Goal: Information Seeking & Learning: Find specific fact

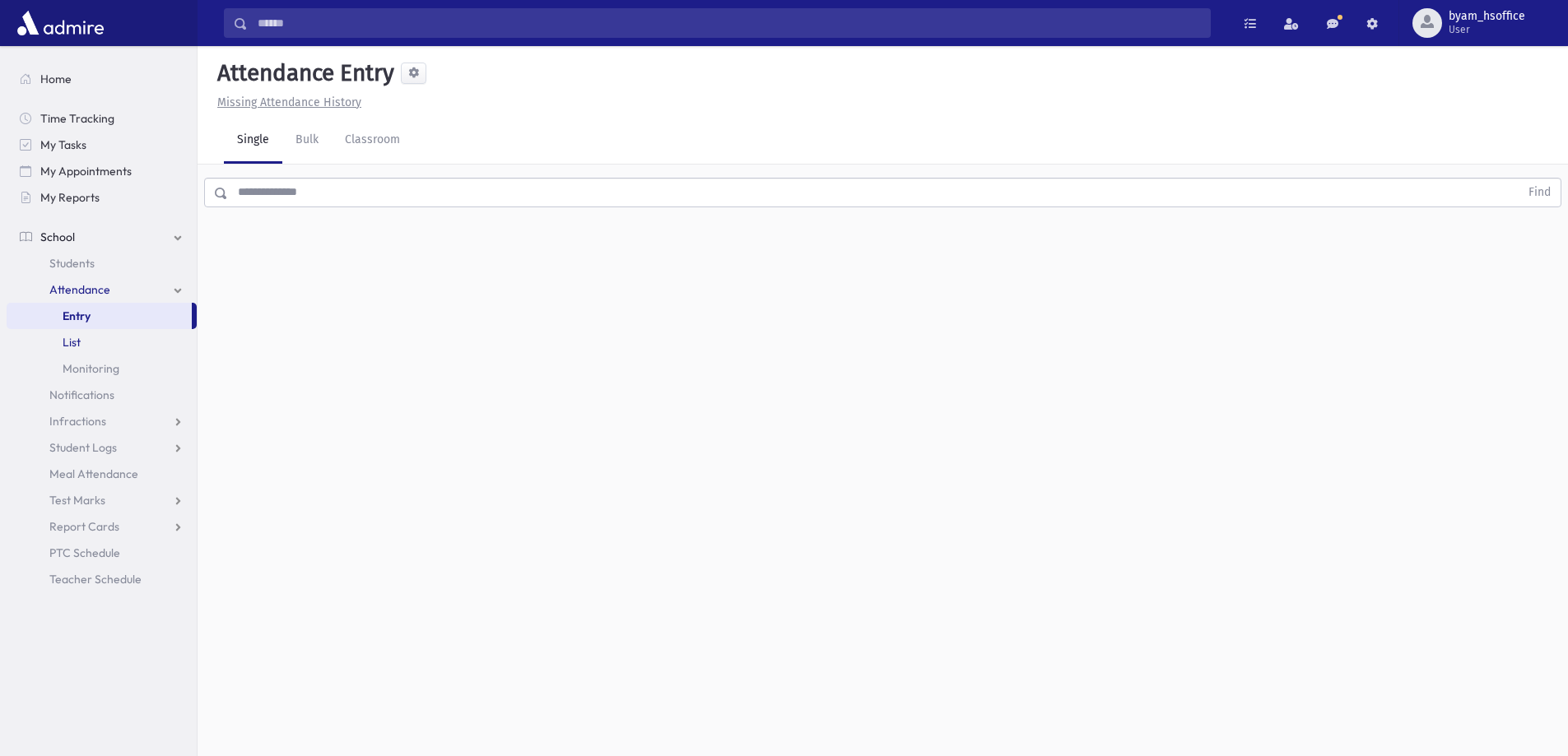
click at [113, 336] on link "List" at bounding box center [102, 342] width 190 height 26
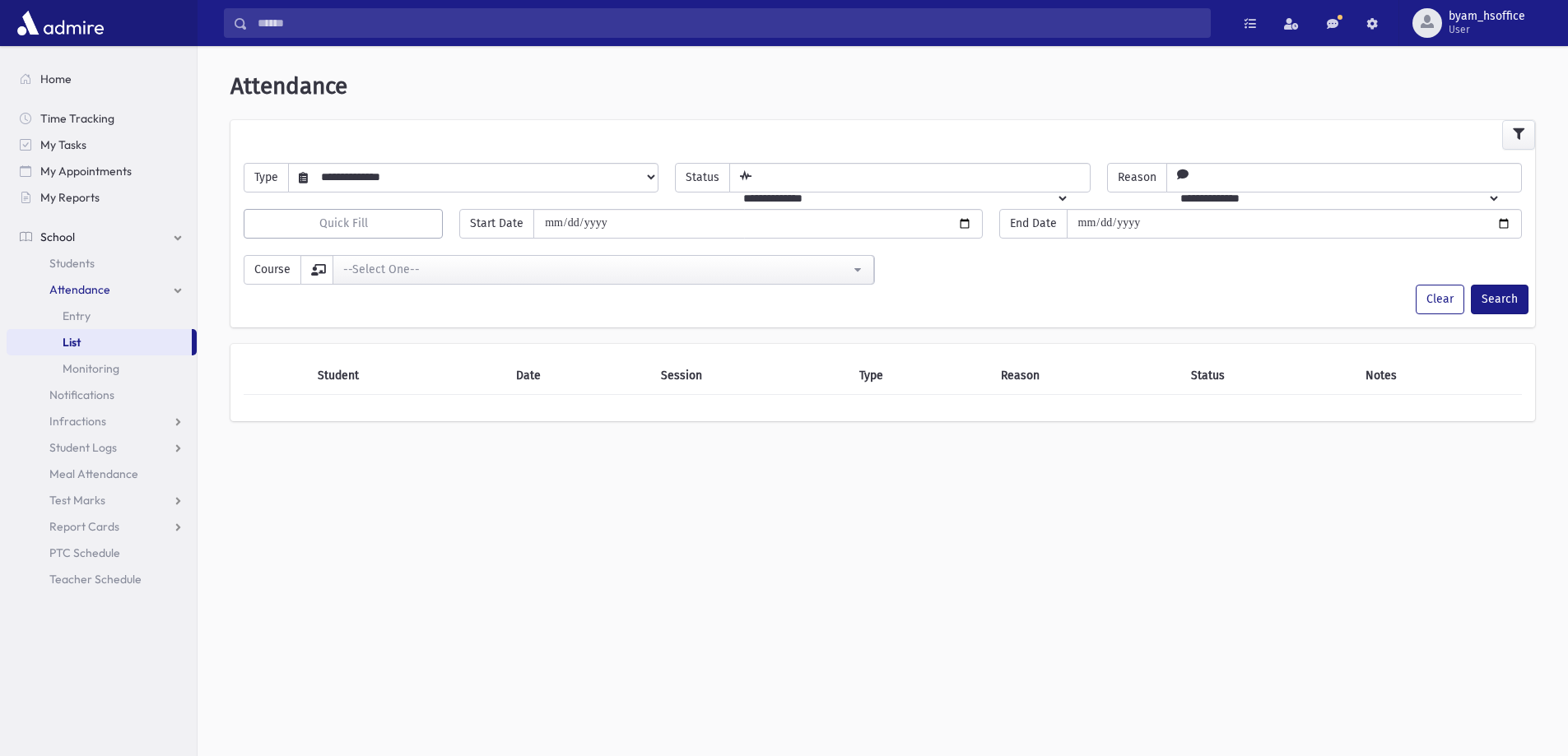
click at [426, 173] on select "**********" at bounding box center [483, 176] width 350 height 28
click at [106, 364] on span "Monitoring" at bounding box center [91, 368] width 57 height 14
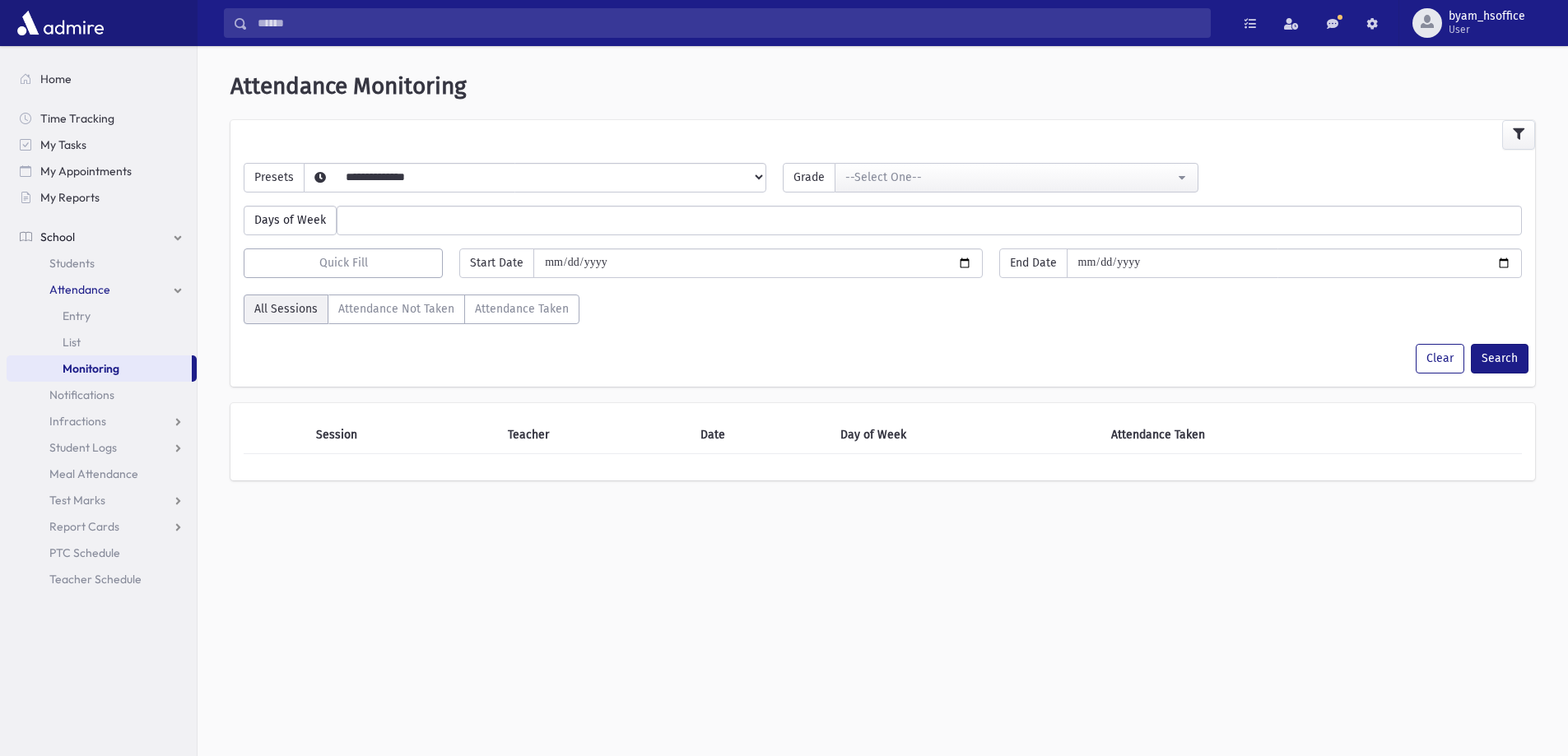
select select
click at [429, 202] on div "Days of Week ****** ****** ******* ********* ******** ****** ********" at bounding box center [882, 214] width 1295 height 42
click at [403, 312] on label "Attendance Not Taken" at bounding box center [396, 309] width 138 height 30
click at [525, 315] on label "Attendance Taken" at bounding box center [522, 309] width 115 height 30
click at [275, 304] on label "All Sessions" at bounding box center [286, 309] width 85 height 30
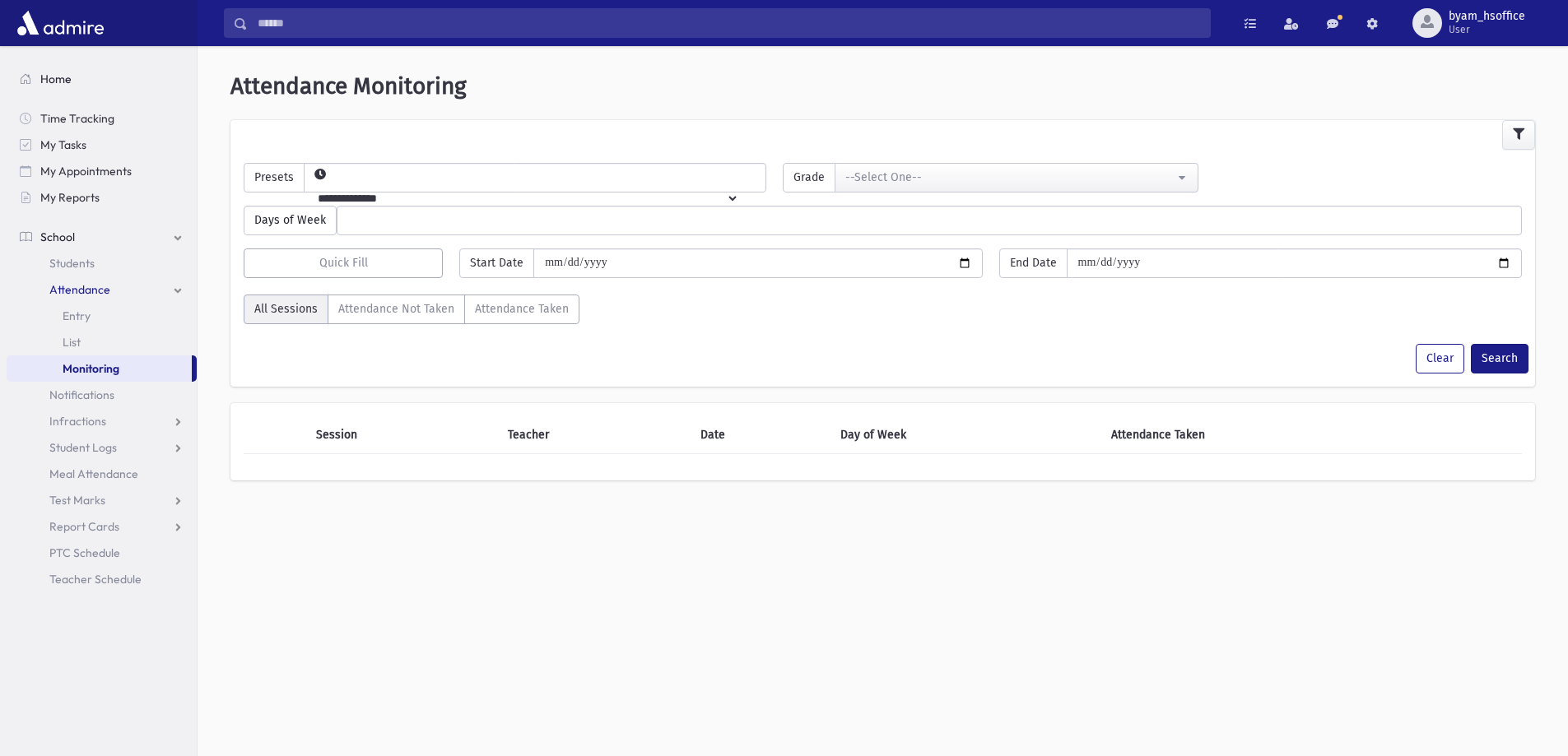
click at [68, 76] on span "Home" at bounding box center [56, 78] width 31 height 14
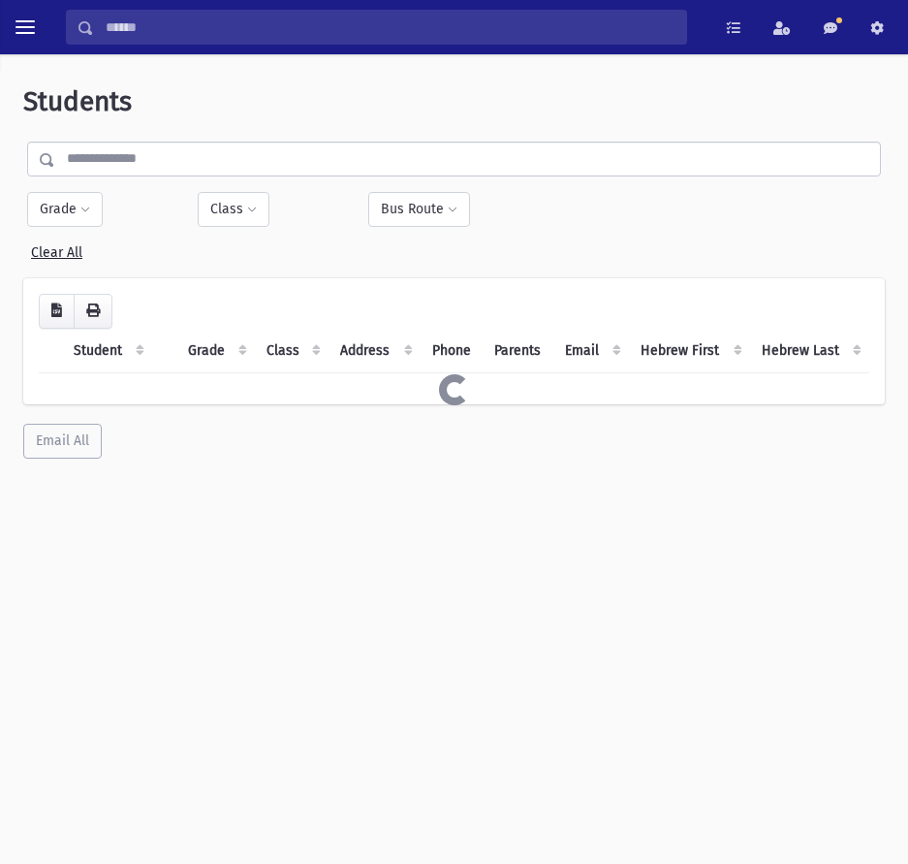
select select
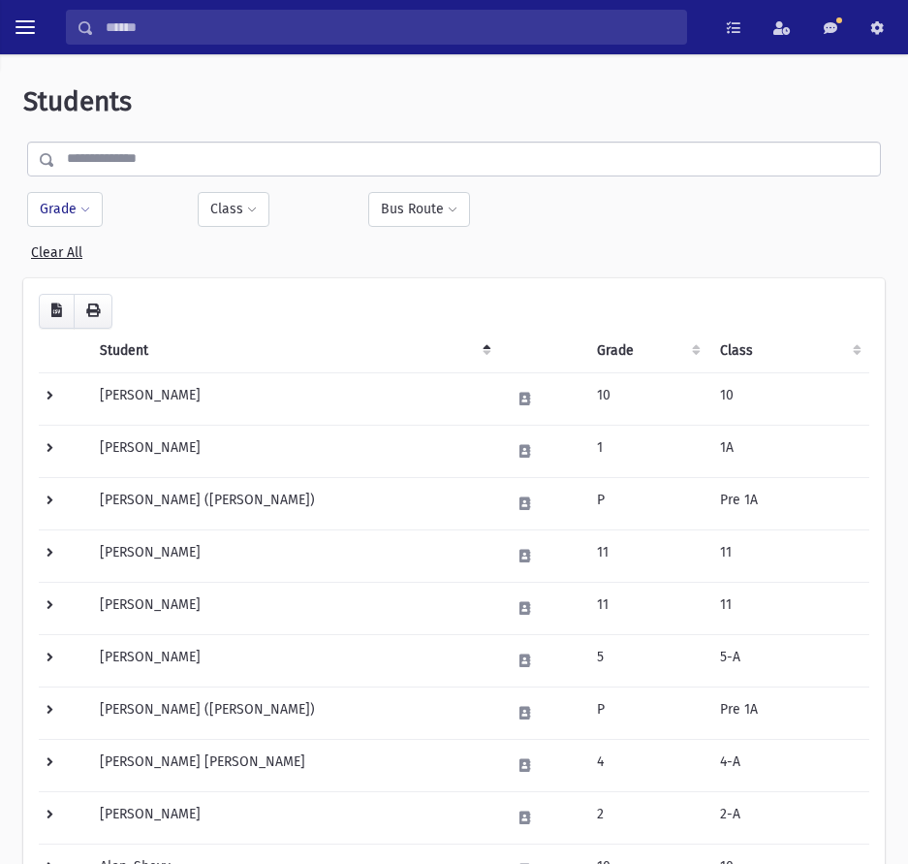
click at [61, 207] on button "Grade" at bounding box center [65, 209] width 76 height 35
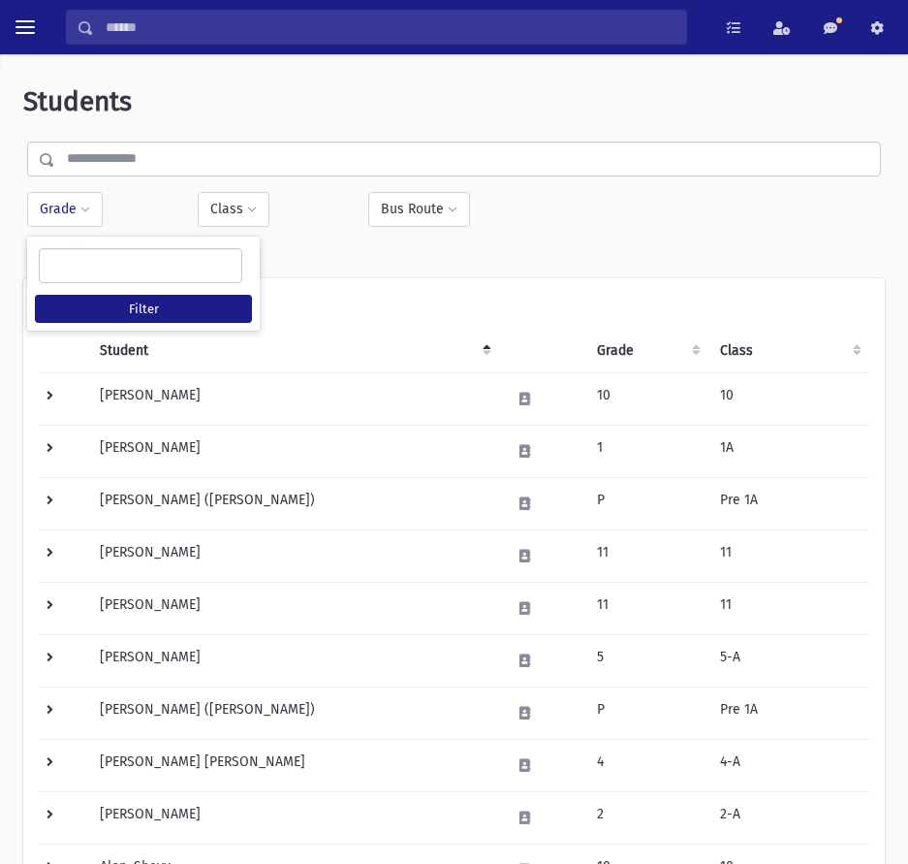
click at [104, 262] on ul at bounding box center [141, 263] width 202 height 29
type input "*"
select select "**"
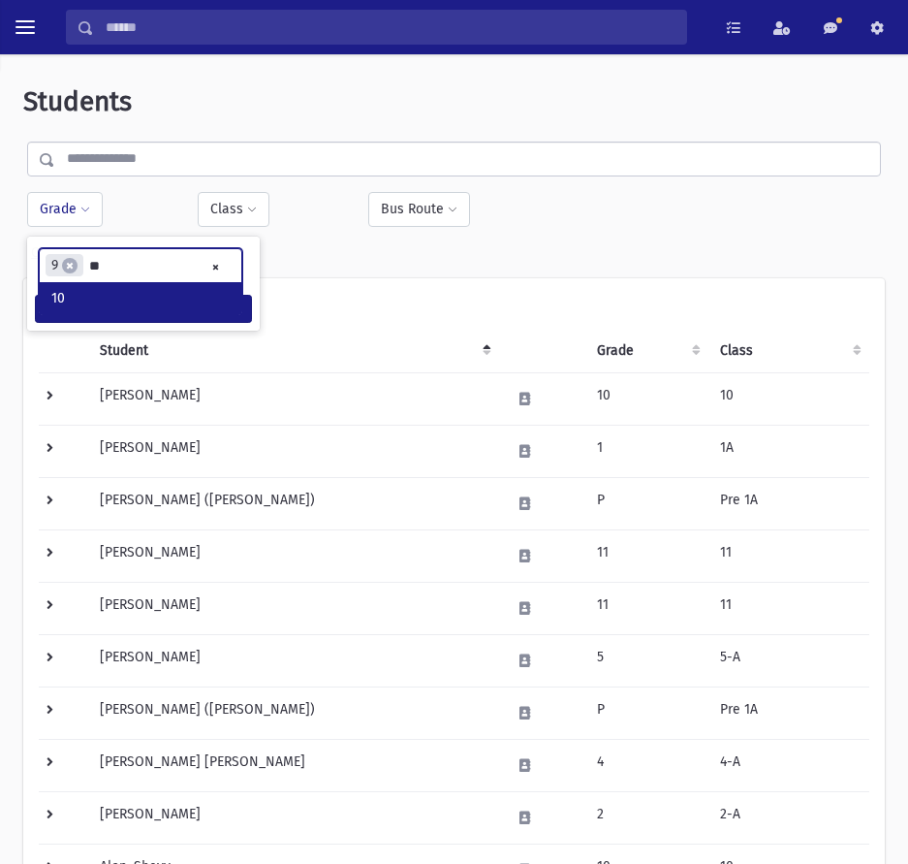
type input "**"
type input "*"
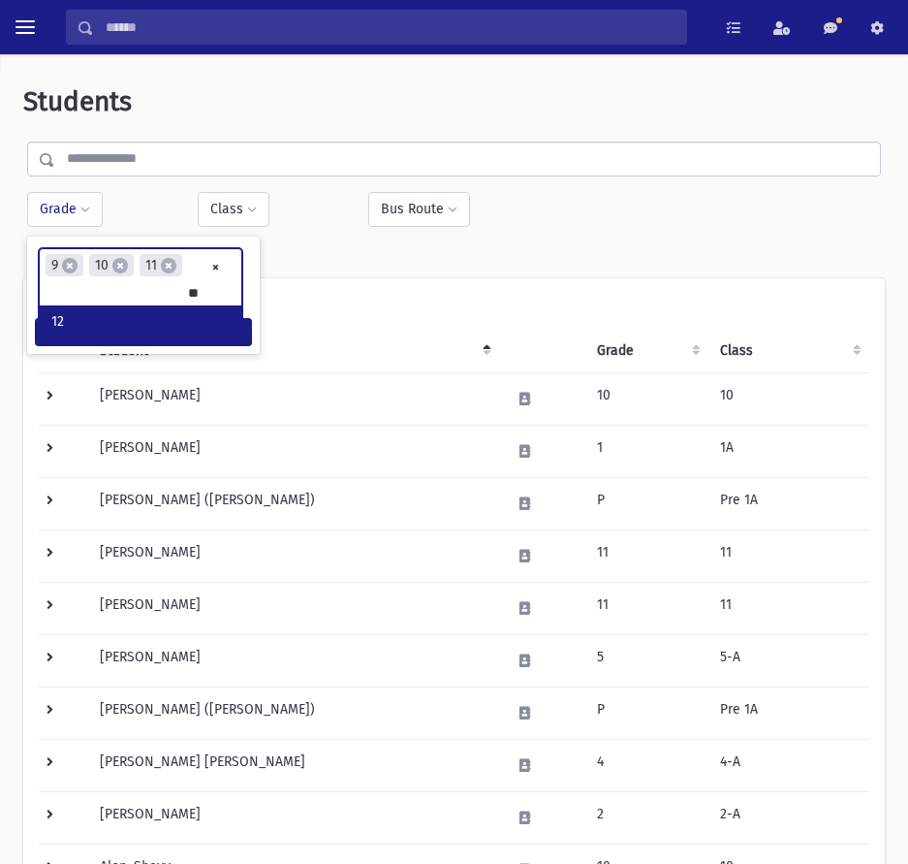
type input "**"
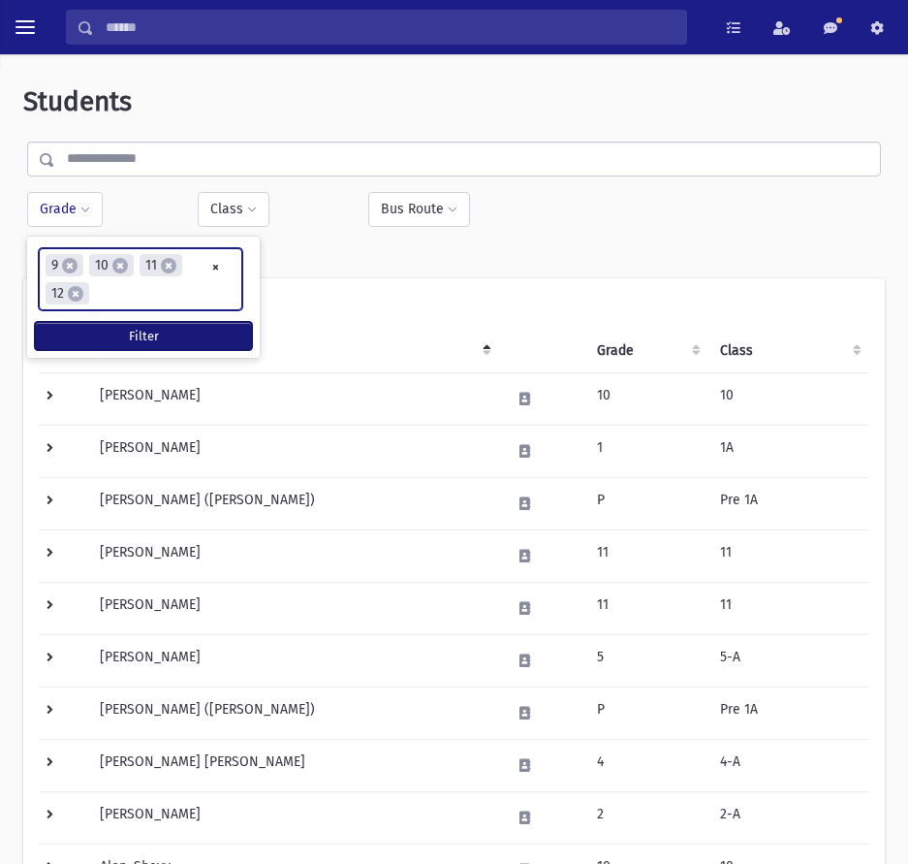
click at [184, 341] on button "Filter" at bounding box center [143, 336] width 217 height 28
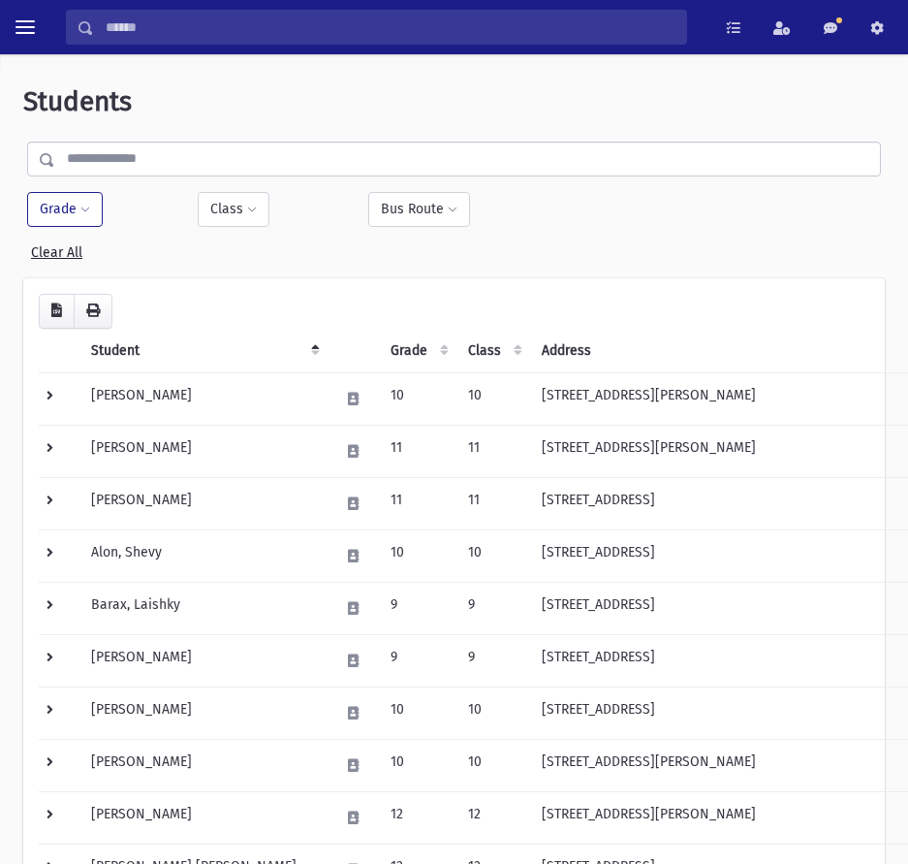
click at [394, 349] on th "Grade" at bounding box center [418, 351] width 78 height 45
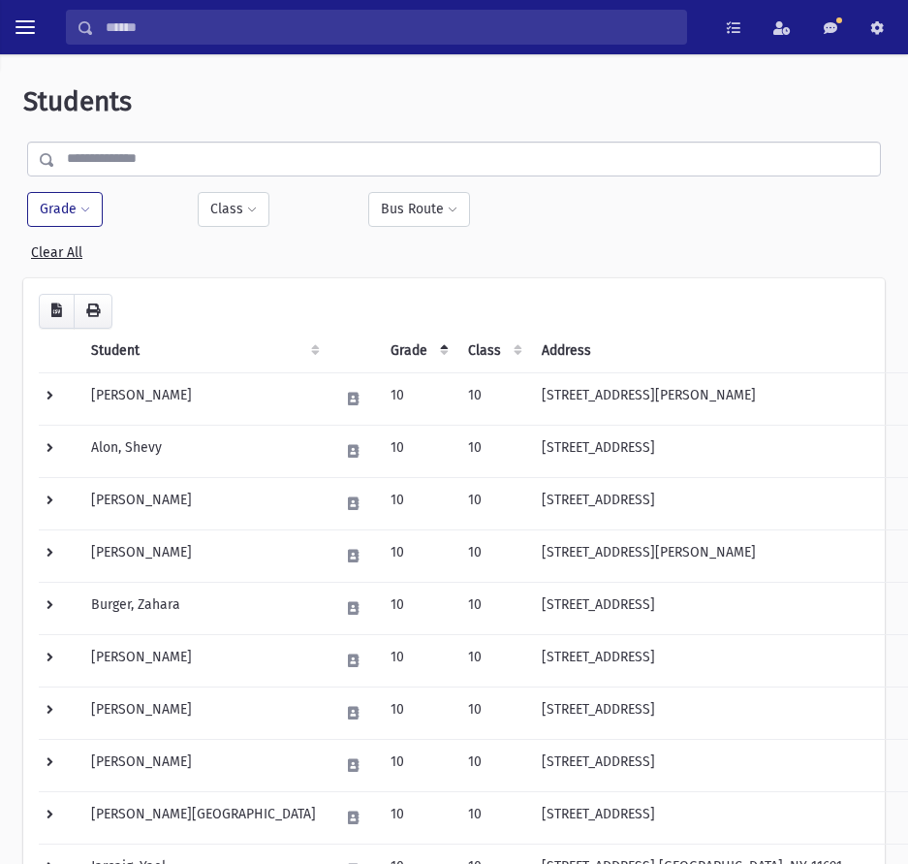
click at [394, 349] on th "Grade" at bounding box center [418, 351] width 78 height 45
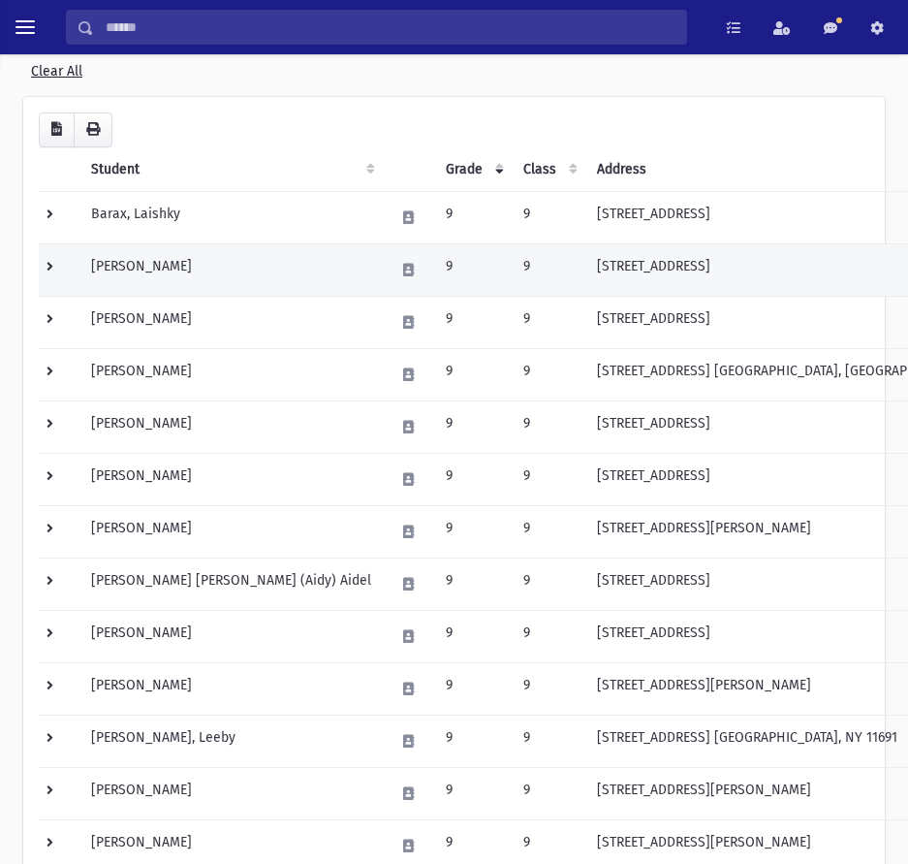
scroll to position [194, 0]
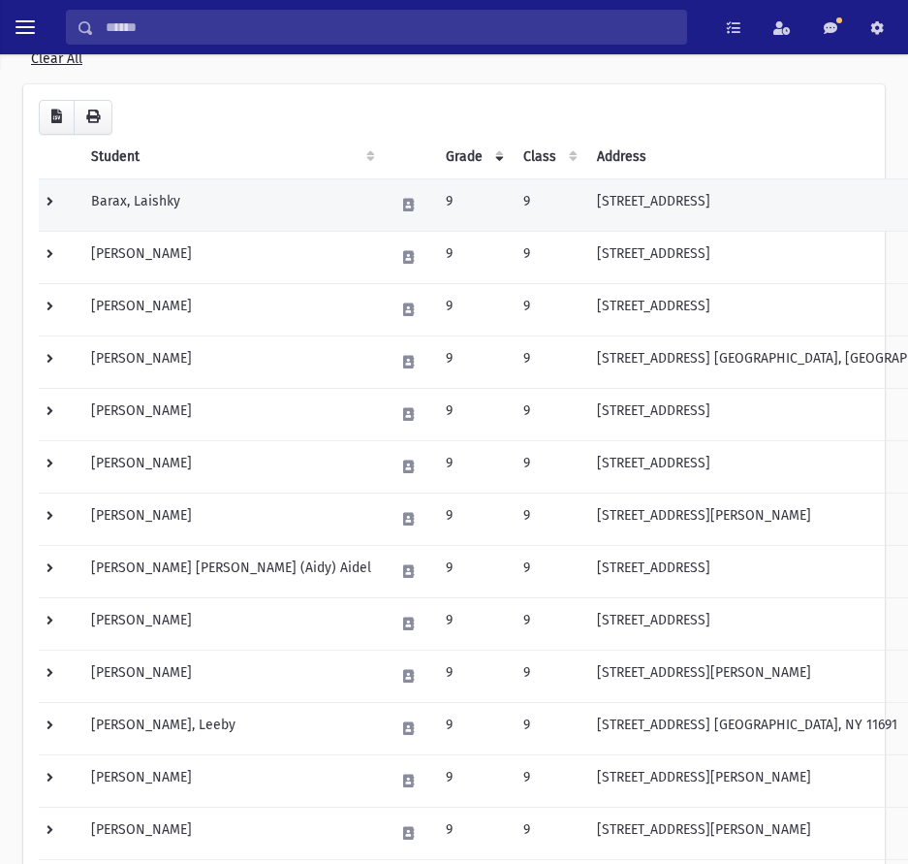
click at [59, 202] on td at bounding box center [59, 204] width 41 height 52
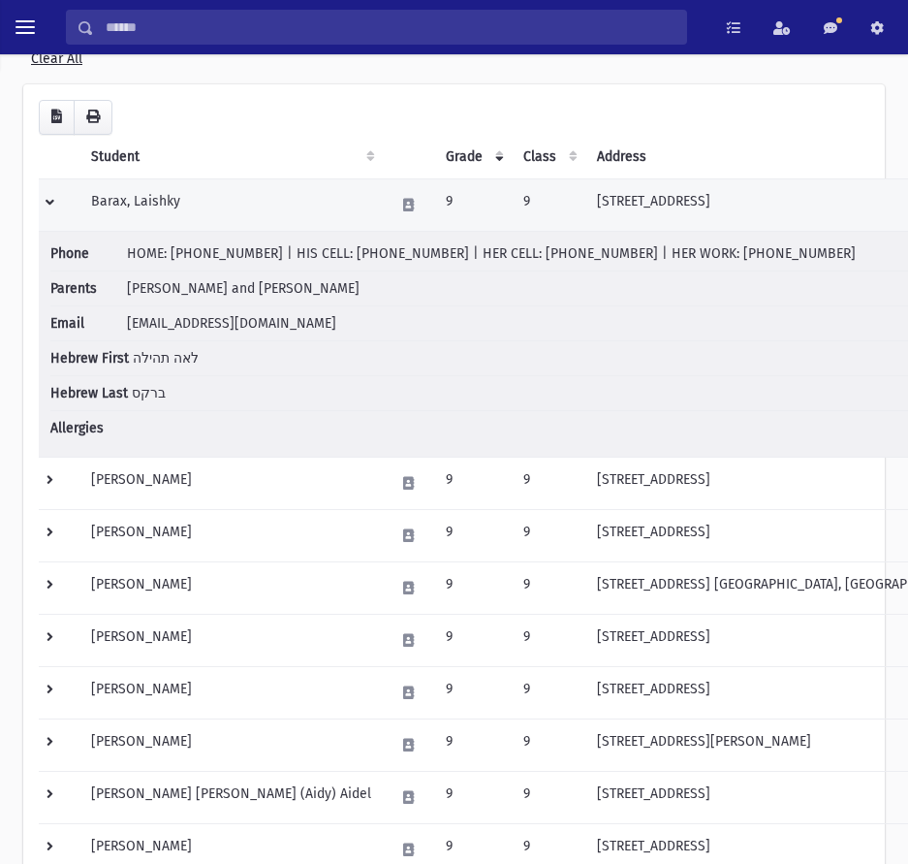
click at [144, 202] on td "Barax, Laishky" at bounding box center [230, 204] width 303 height 52
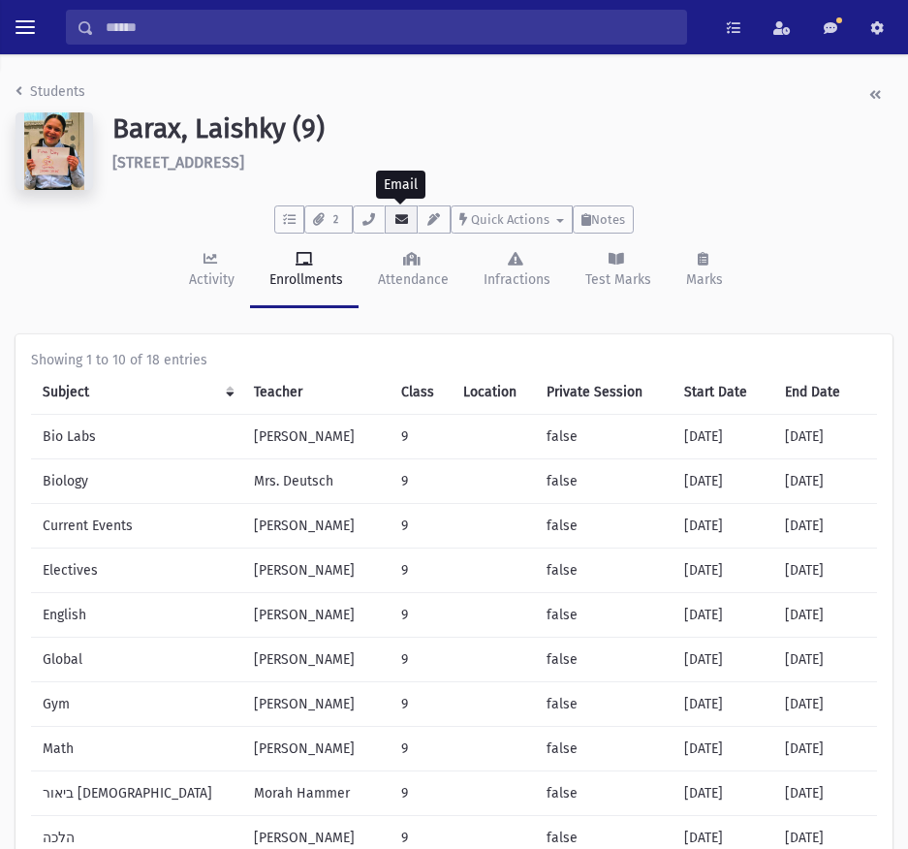
click at [389, 221] on button "button" at bounding box center [401, 220] width 33 height 28
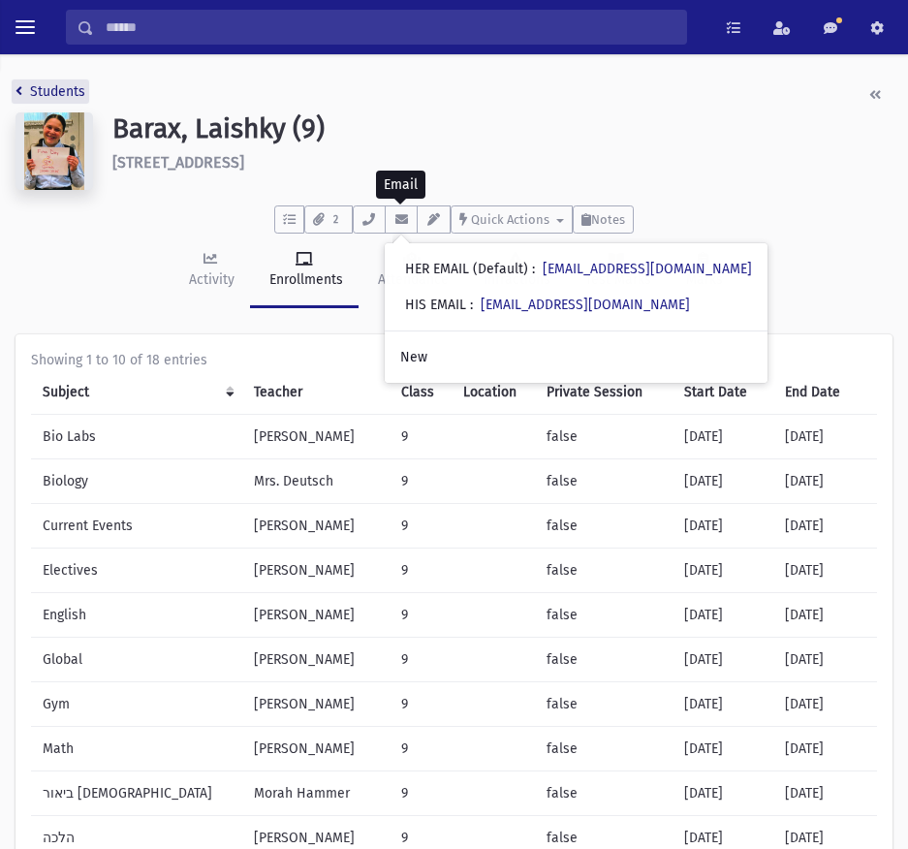
click at [26, 97] on link "Students" at bounding box center [51, 91] width 70 height 16
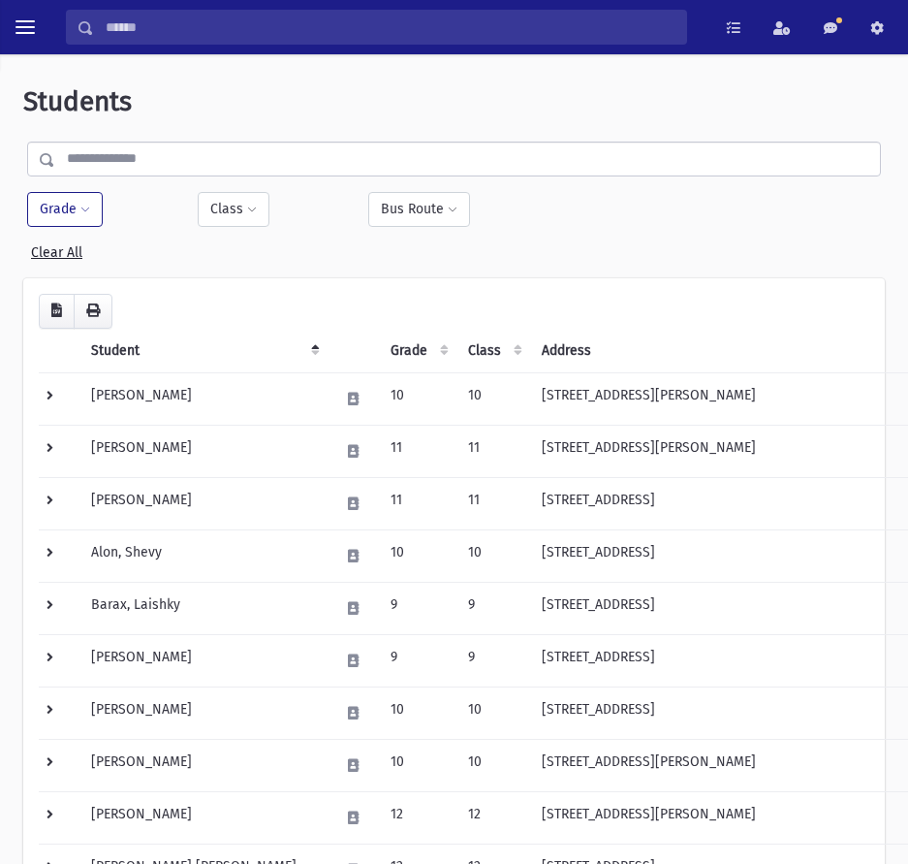
click at [84, 210] on span at bounding box center [85, 211] width 10 height 12
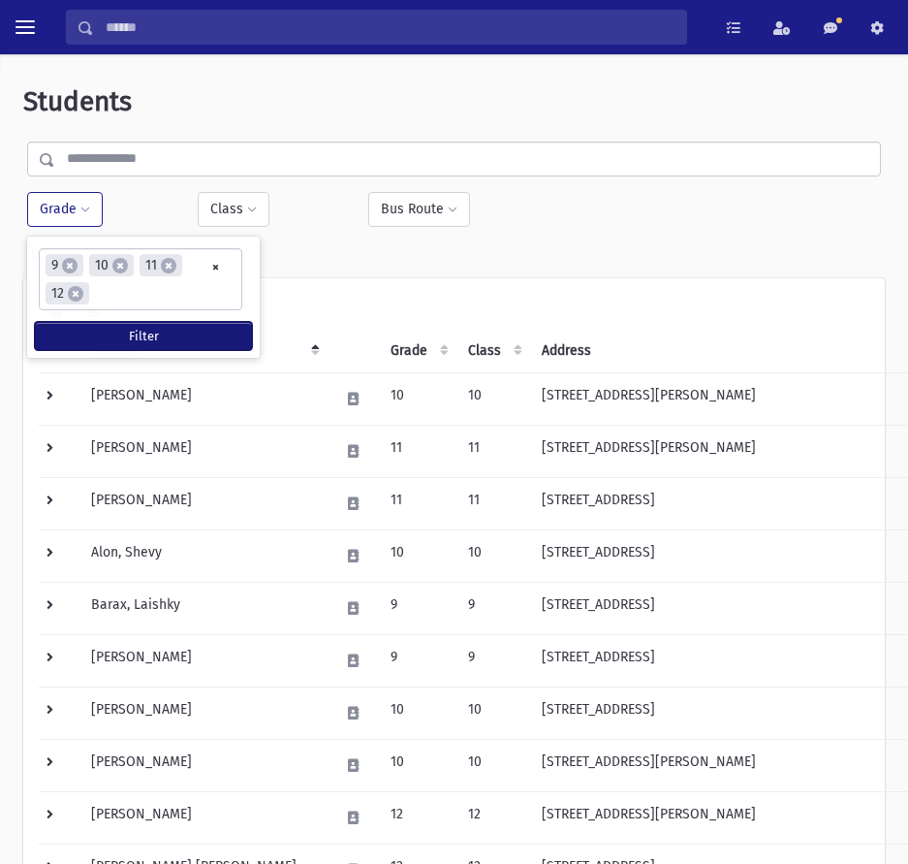
click at [119, 336] on button "Filter" at bounding box center [143, 336] width 217 height 28
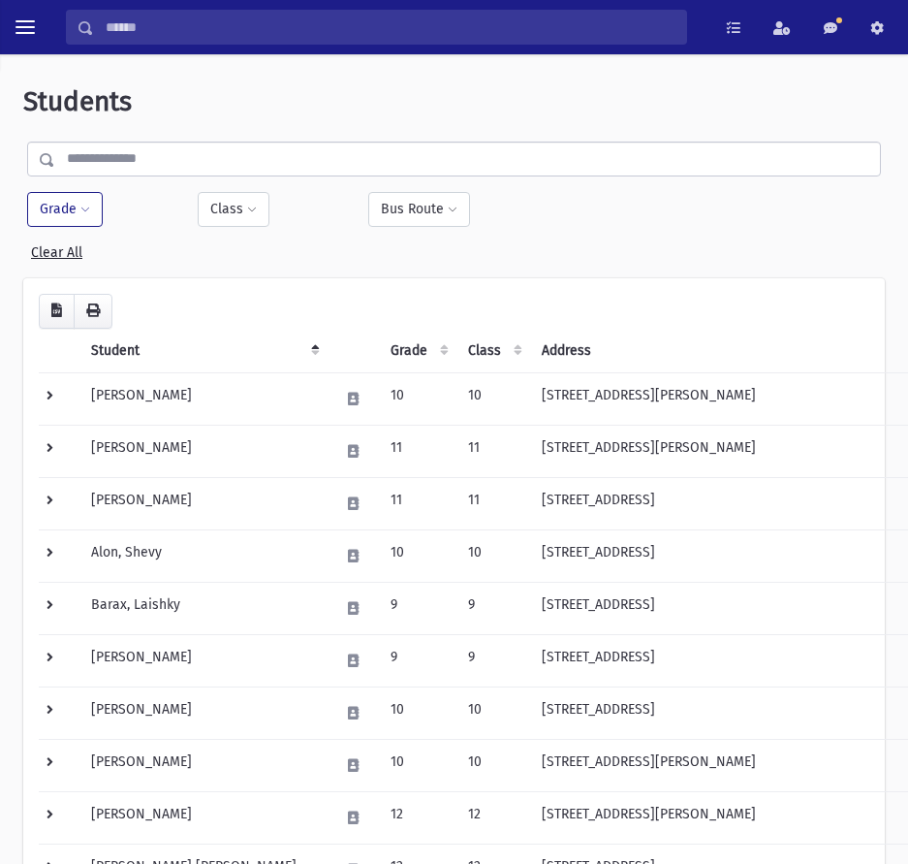
click at [405, 356] on th "Grade" at bounding box center [418, 351] width 78 height 45
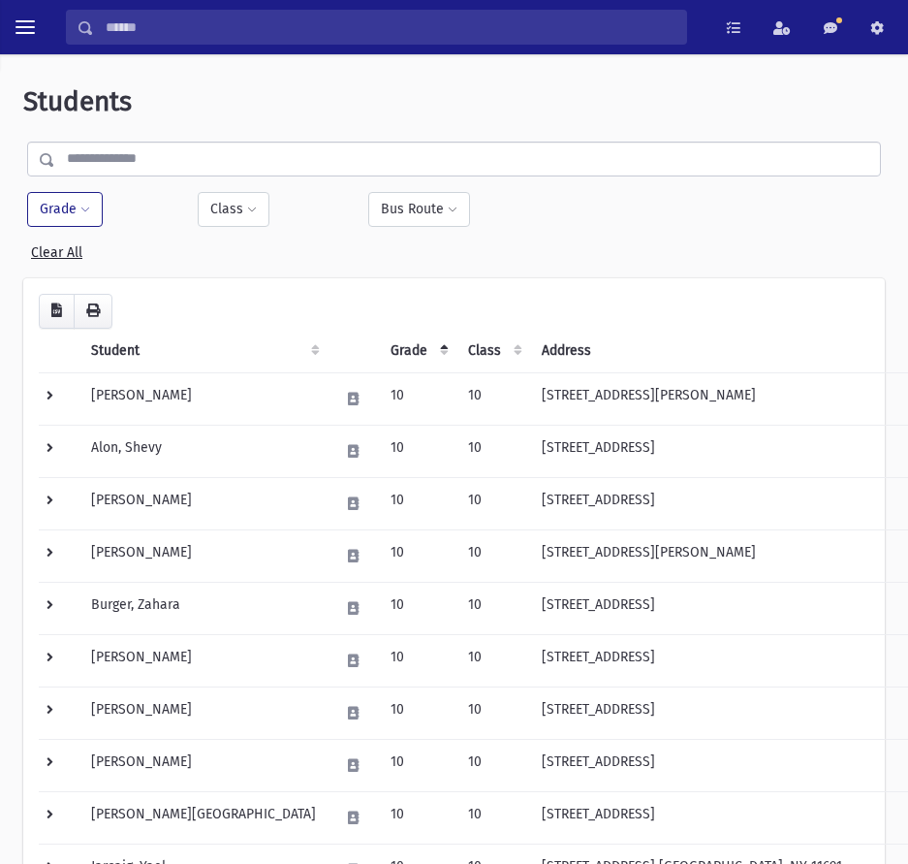
click at [405, 356] on th "Grade" at bounding box center [418, 351] width 78 height 45
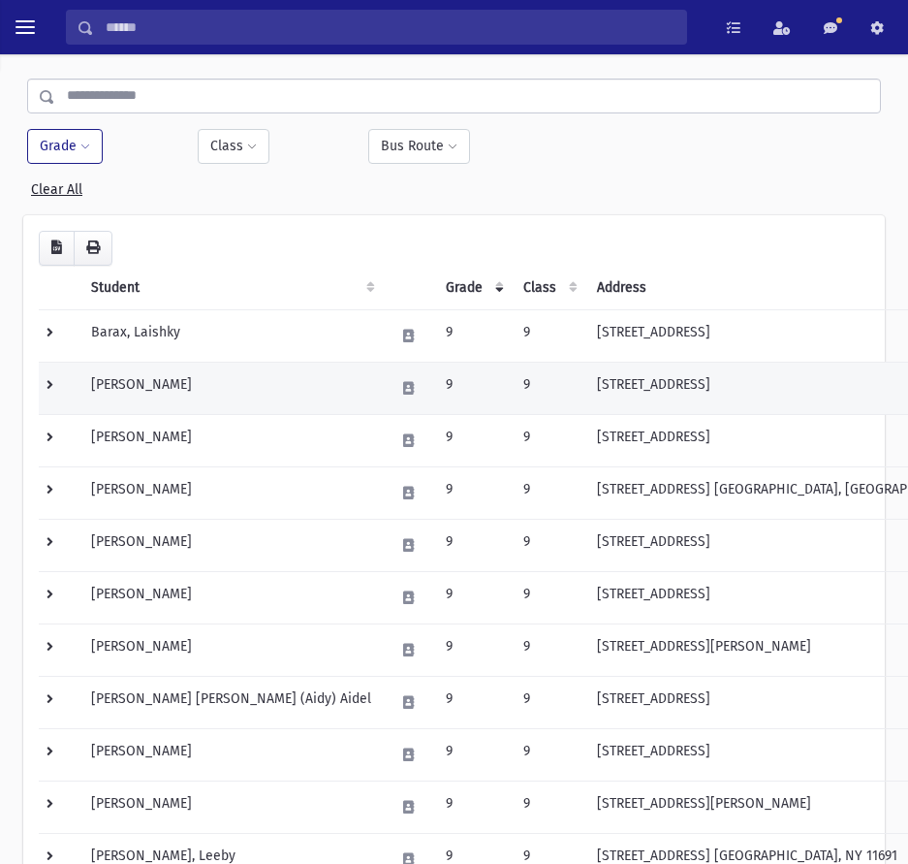
scroll to position [97, 0]
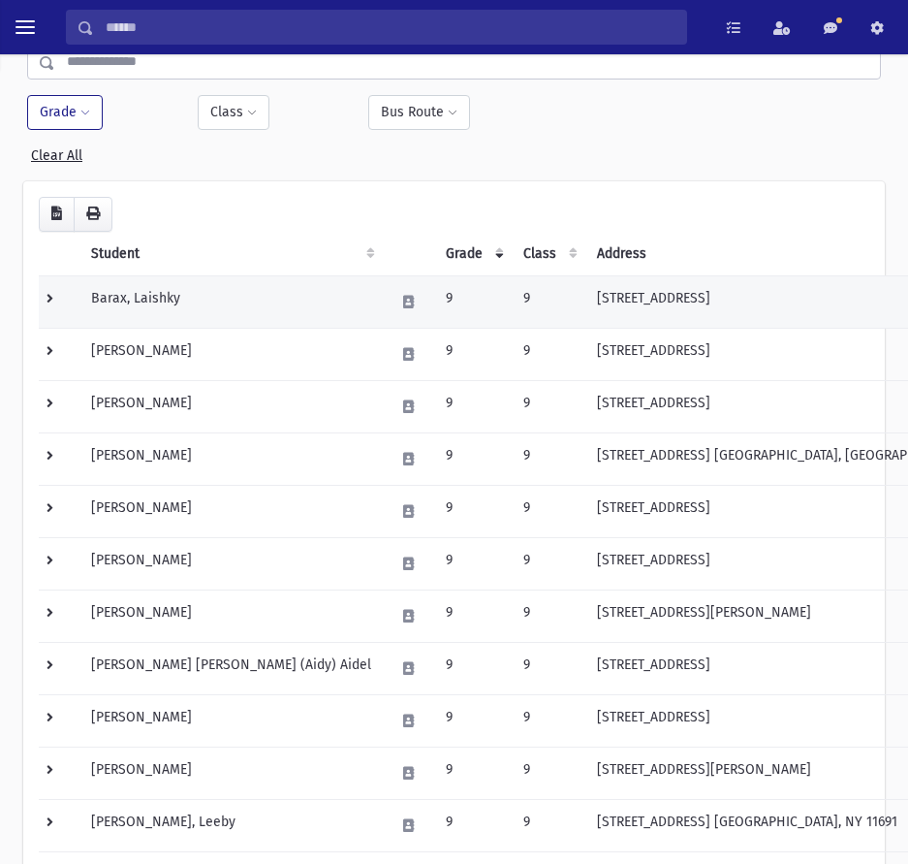
click at [58, 299] on td at bounding box center [59, 301] width 41 height 52
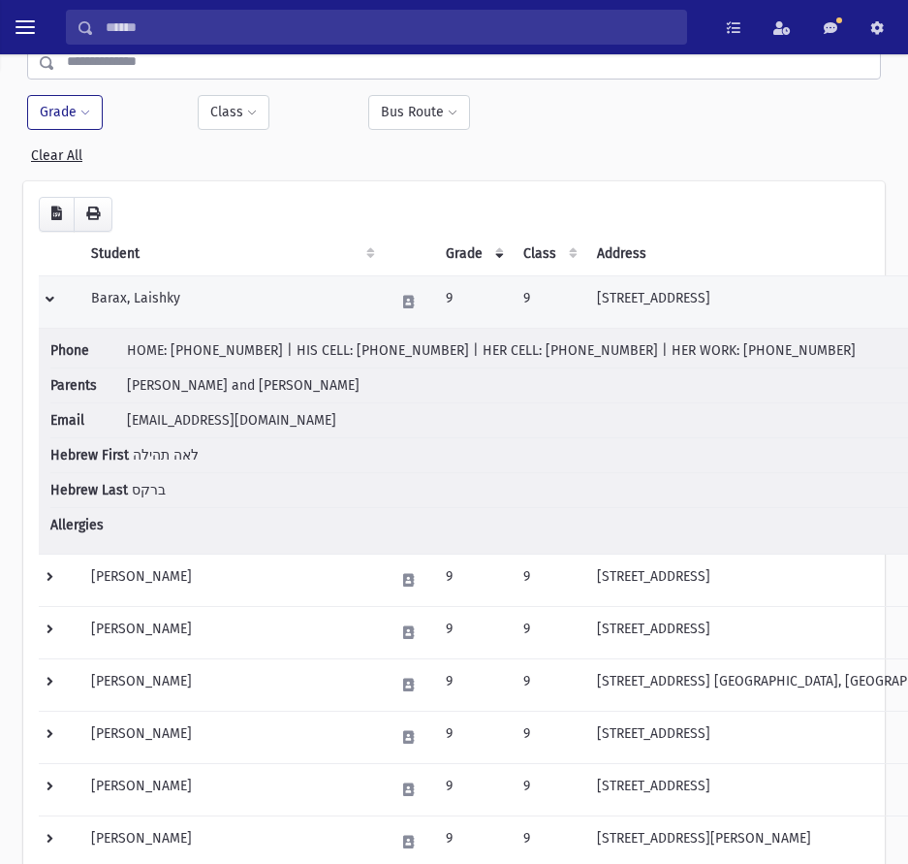
click at [202, 301] on td "Barax, Laishky" at bounding box center [230, 301] width 303 height 52
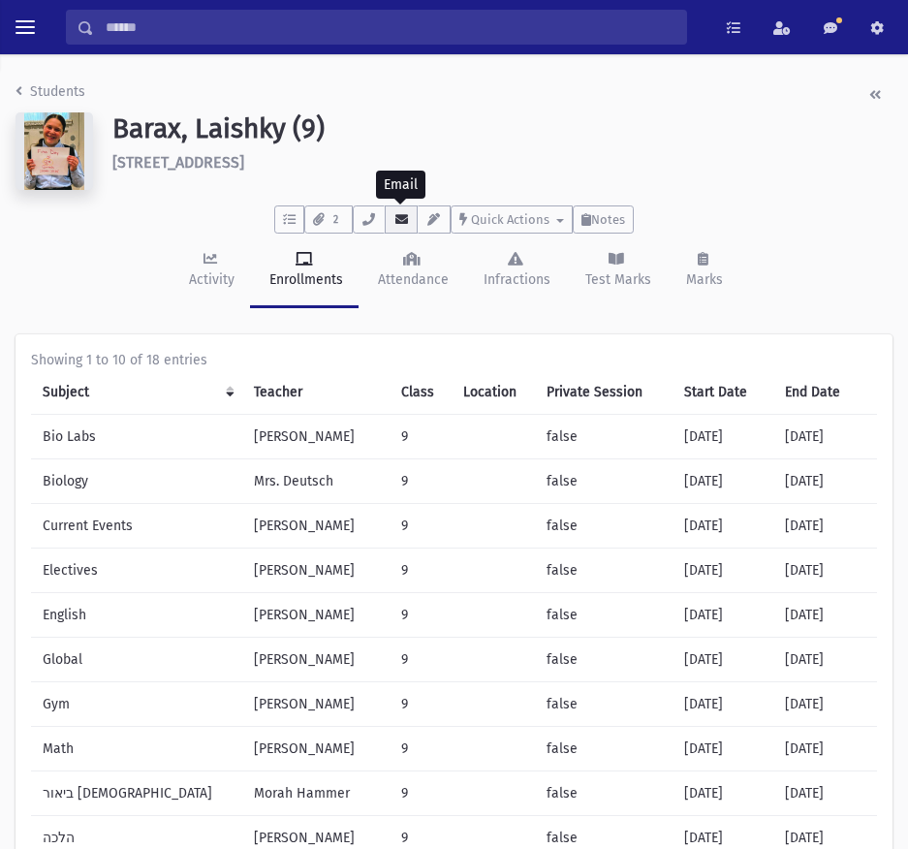
click at [392, 216] on button "button" at bounding box center [401, 220] width 33 height 28
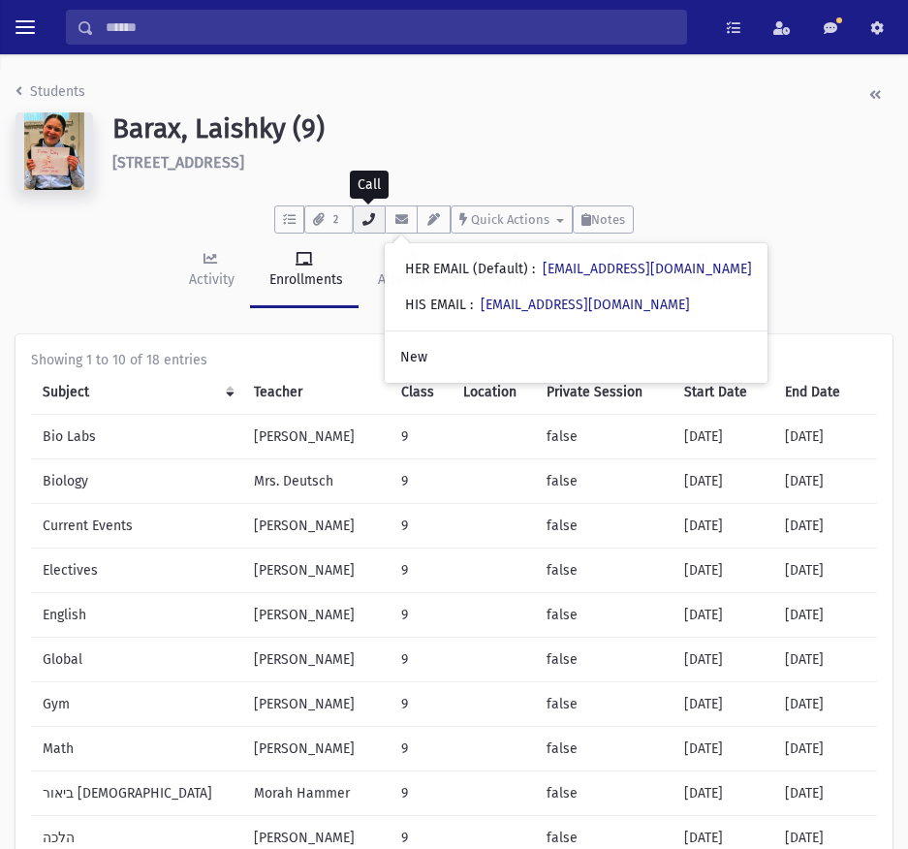
click at [375, 215] on icon "button" at bounding box center [370, 219] width 16 height 13
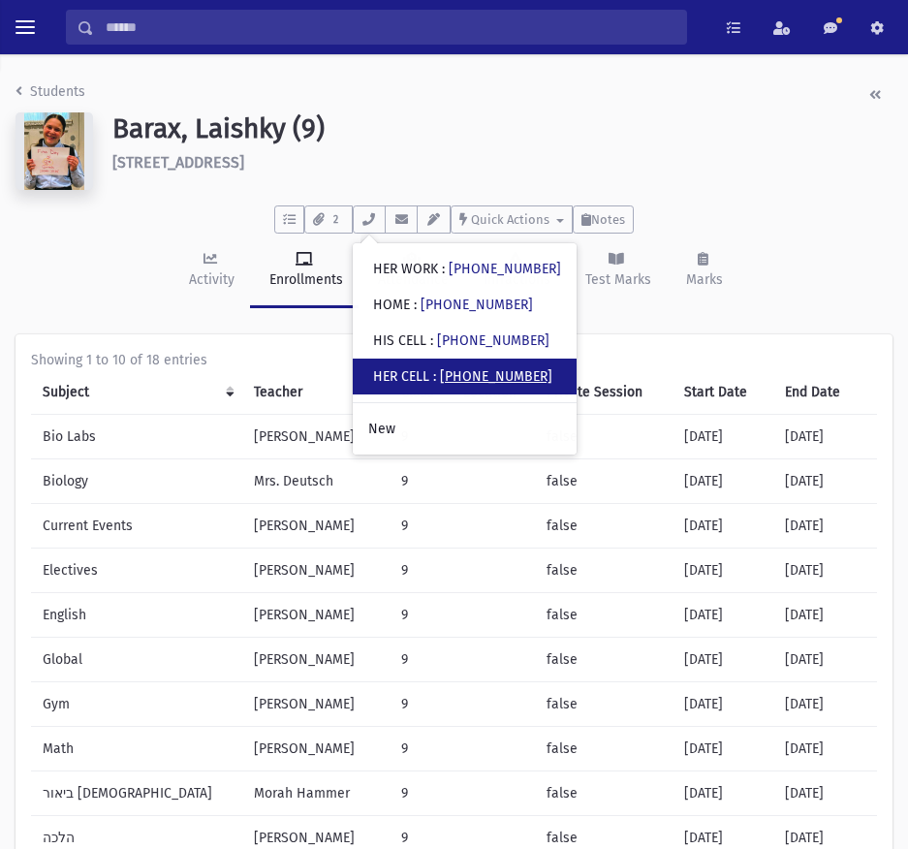
drag, startPoint x: 489, startPoint y: 372, endPoint x: 471, endPoint y: 375, distance: 17.7
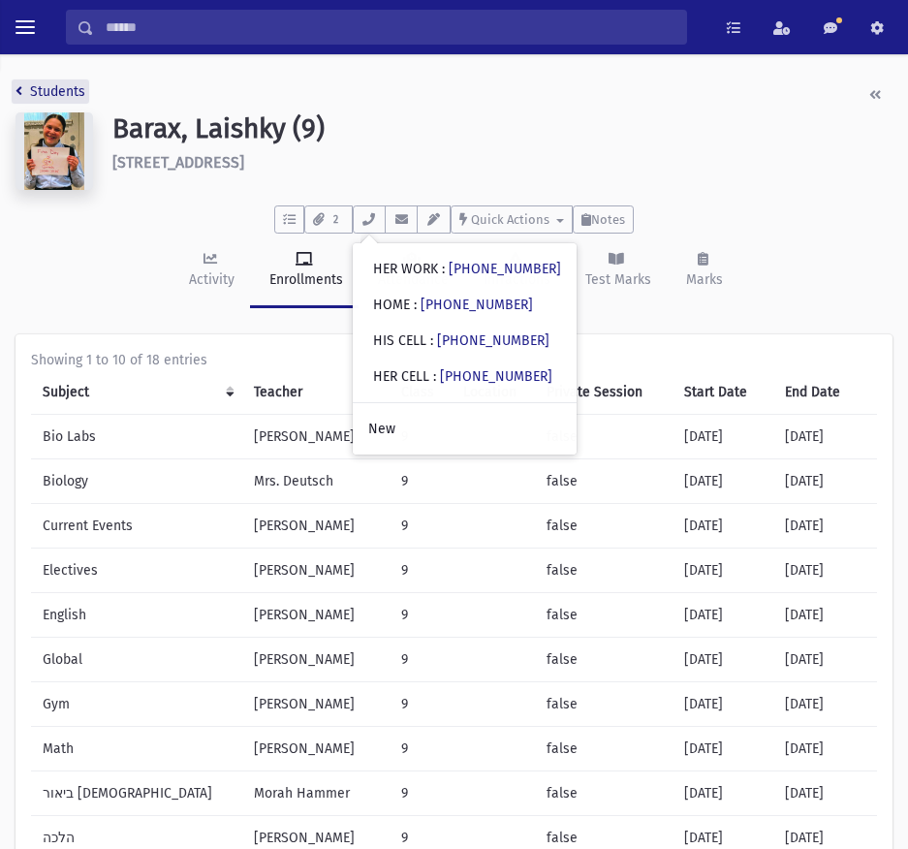
click at [34, 89] on link "Students" at bounding box center [51, 91] width 70 height 16
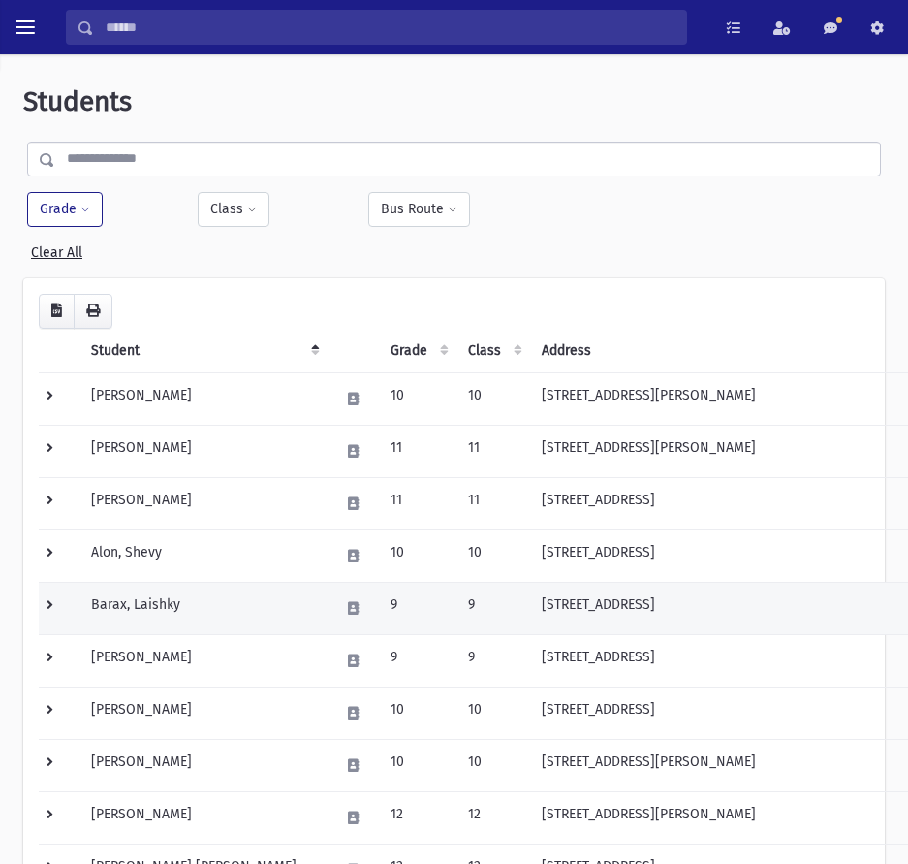
click at [47, 608] on td at bounding box center [59, 608] width 41 height 52
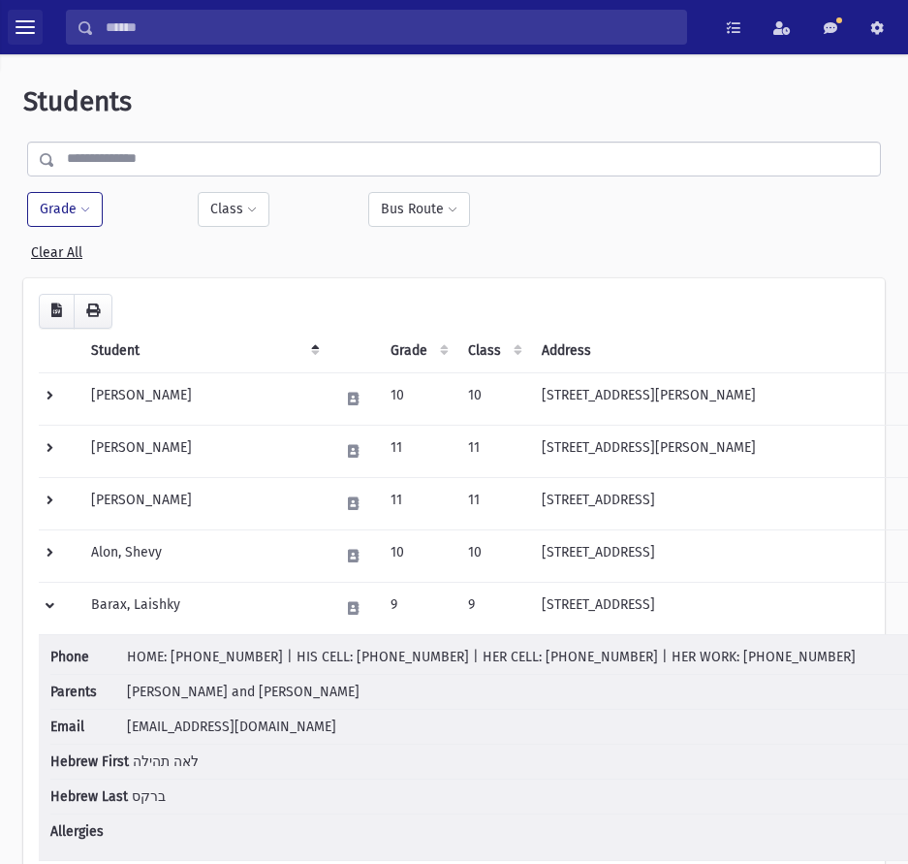
click at [20, 14] on button "toggle menu" at bounding box center [25, 27] width 35 height 35
